Goal: Transaction & Acquisition: Purchase product/service

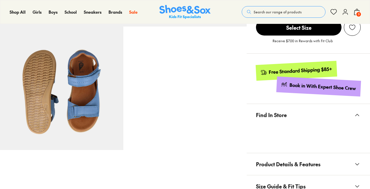
scroll to position [255, 0]
select select "*"
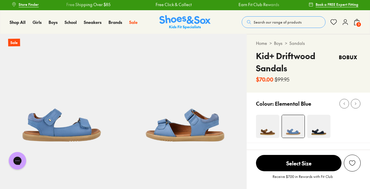
scroll to position [0, 0]
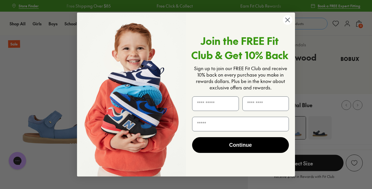
click at [289, 21] on circle "Close dialog" at bounding box center [288, 20] width 10 height 10
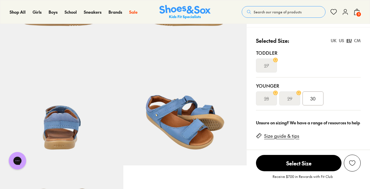
scroll to position [111, 0]
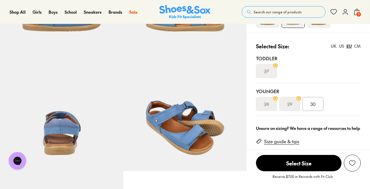
click at [355, 15] on span "3" at bounding box center [358, 14] width 6 height 6
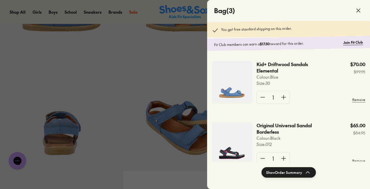
click at [265, 129] on p "Original Universal Sandal Borderless" at bounding box center [287, 128] width 63 height 13
click at [238, 138] on img at bounding box center [232, 143] width 40 height 42
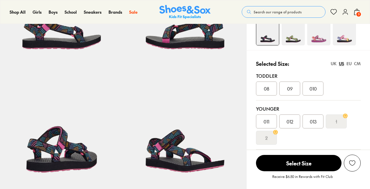
scroll to position [99, 0]
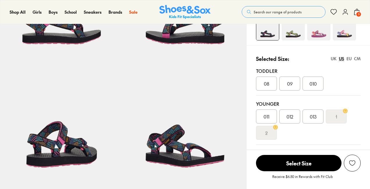
select select "*"
click at [347, 59] on div "EU" at bounding box center [348, 59] width 5 height 6
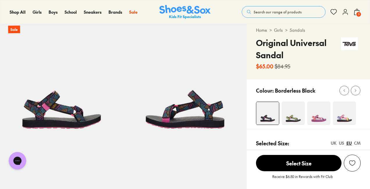
scroll to position [15, 0]
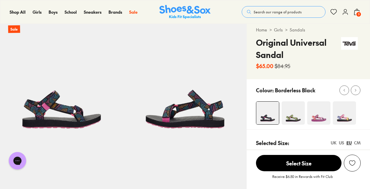
click at [341, 108] on img at bounding box center [344, 112] width 23 height 23
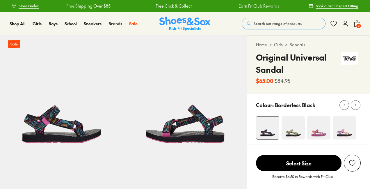
select select "*"
